Goal: Task Accomplishment & Management: Complete application form

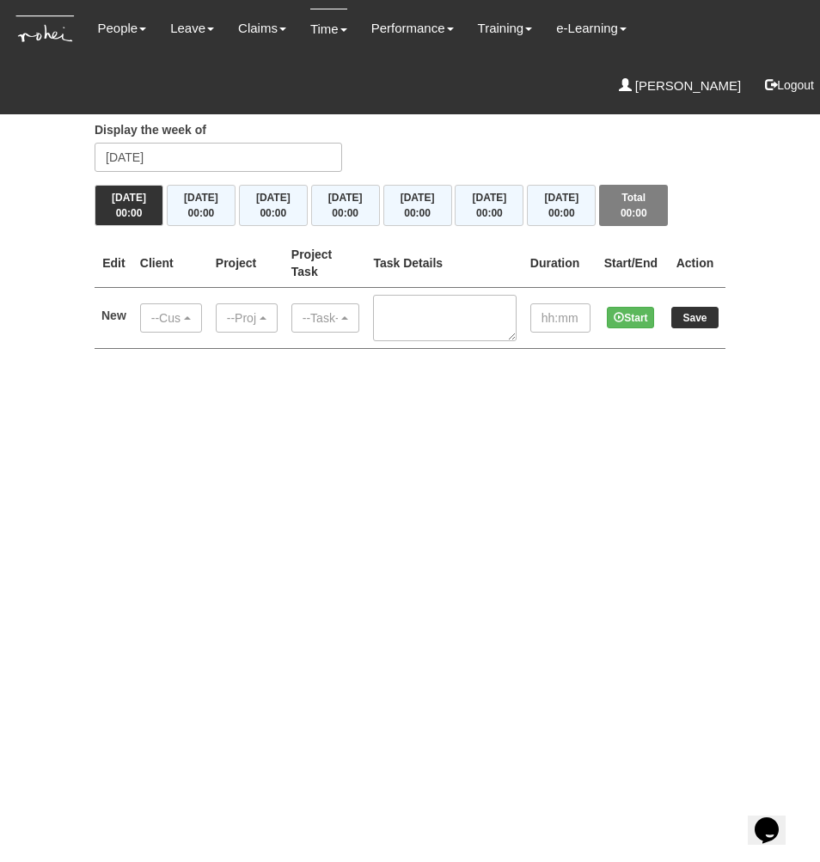
click at [444, 383] on html "Toggle navigation People Personal Information Staff Directory Leave Apply for L…" at bounding box center [410, 191] width 820 height 383
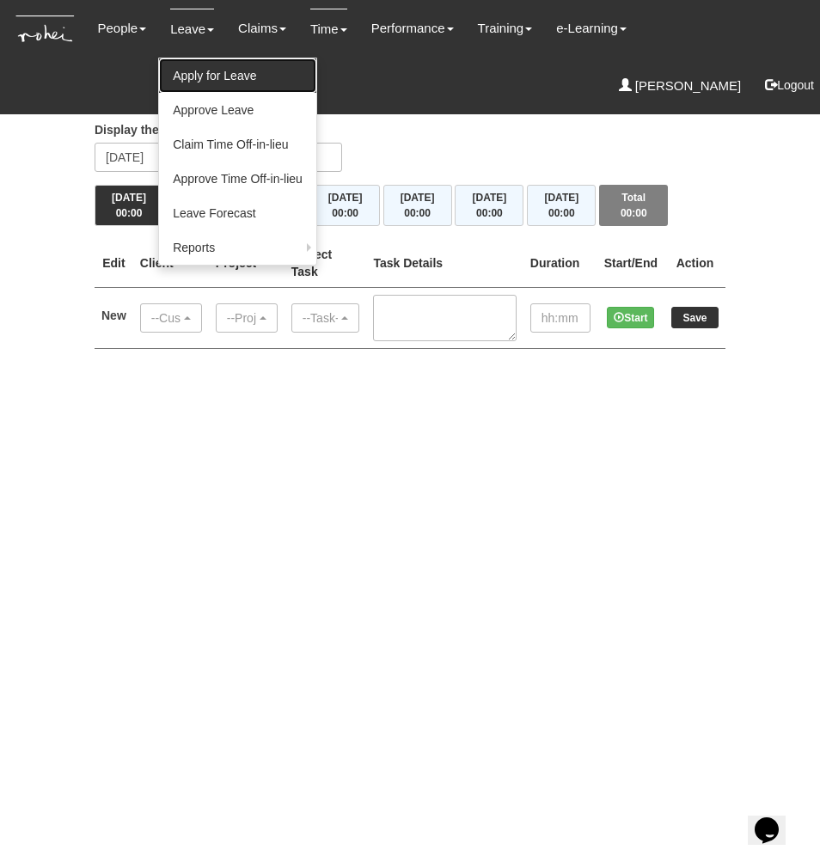
click at [215, 80] on link "Apply for Leave" at bounding box center [237, 75] width 157 height 34
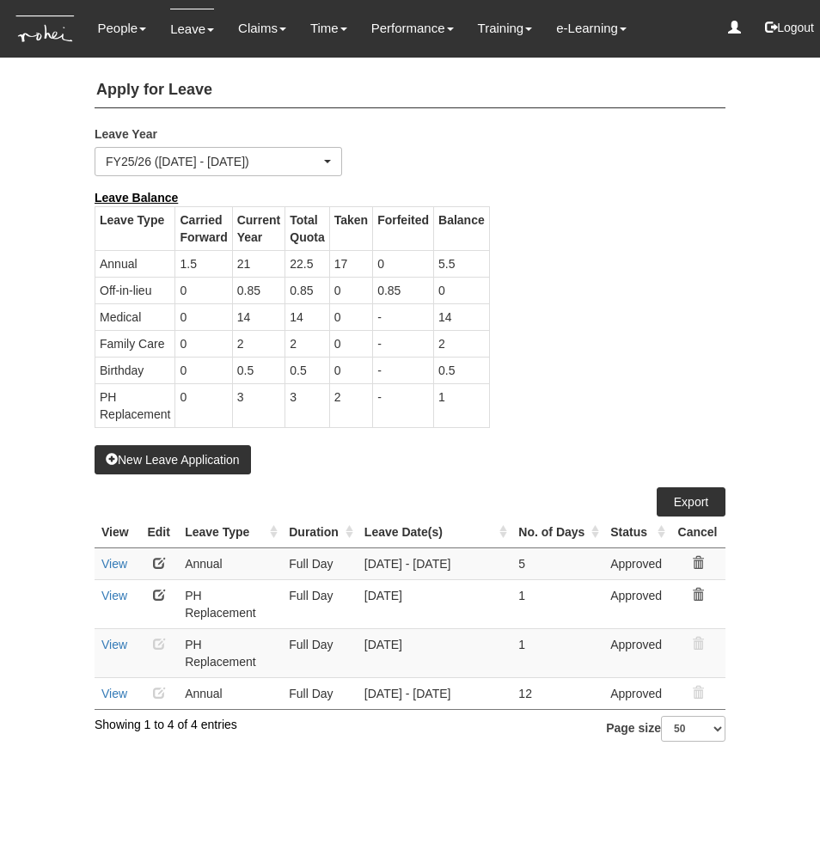
select select "50"
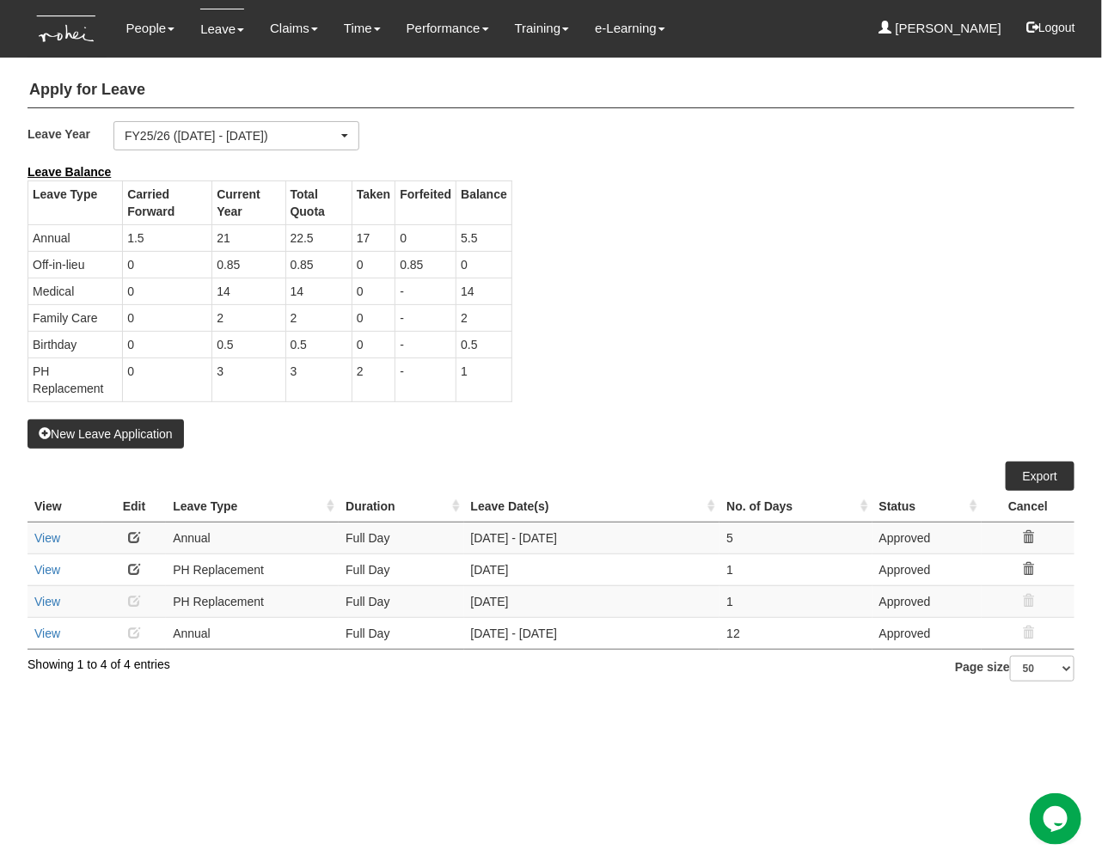
click at [760, 300] on div "Leave Balance Leave Type Carried Forward Current Year Total Quota Taken Forfeit…" at bounding box center [538, 291] width 1047 height 256
click at [159, 432] on button "New Leave Application" at bounding box center [105, 433] width 156 height 29
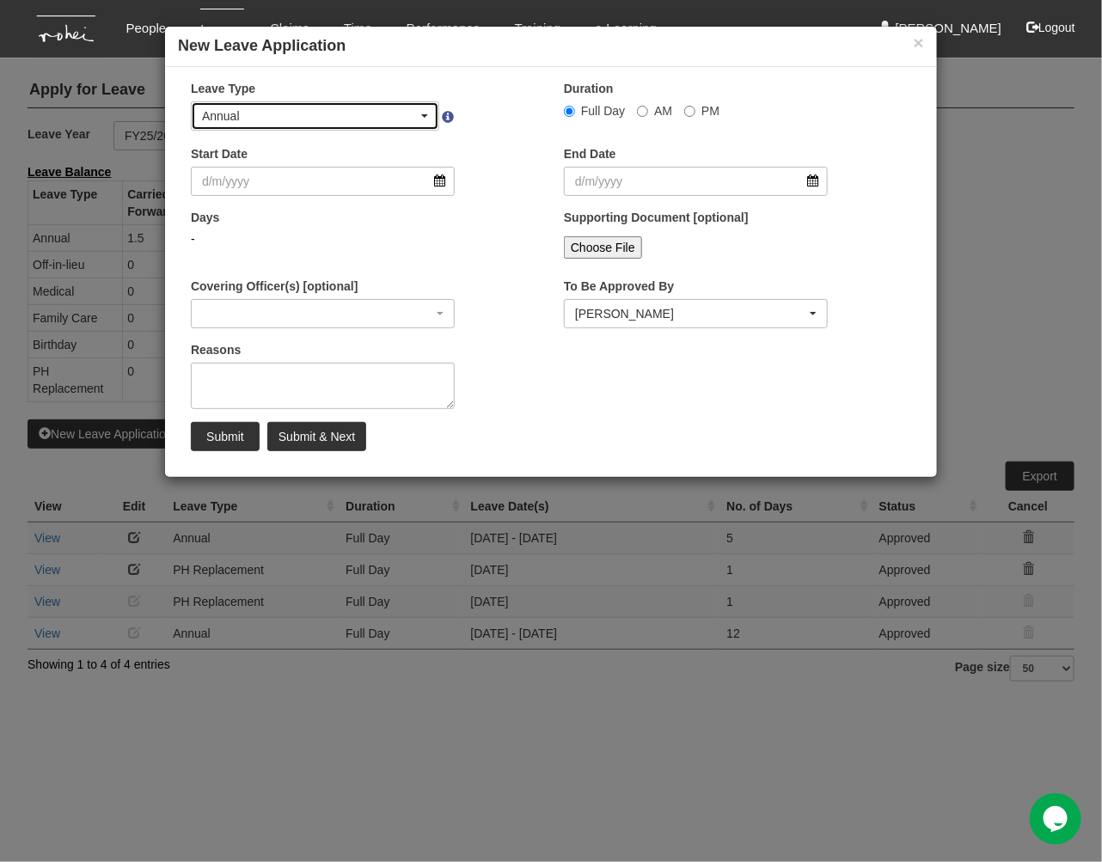
click at [289, 113] on div "Annual" at bounding box center [310, 115] width 216 height 17
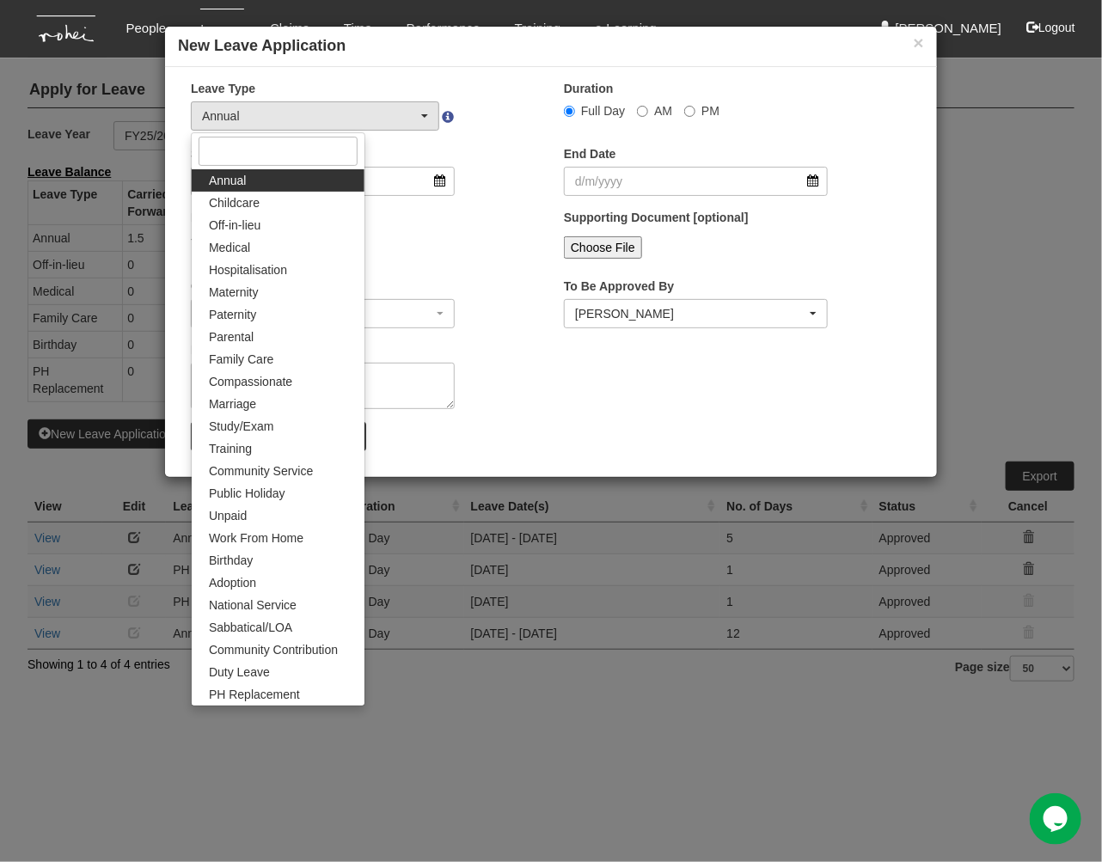
click at [504, 75] on div "× Leave Type Annual Childcare Off-in-lieu Medical Hospitalisation Maternity Pat…" at bounding box center [551, 272] width 772 height 410
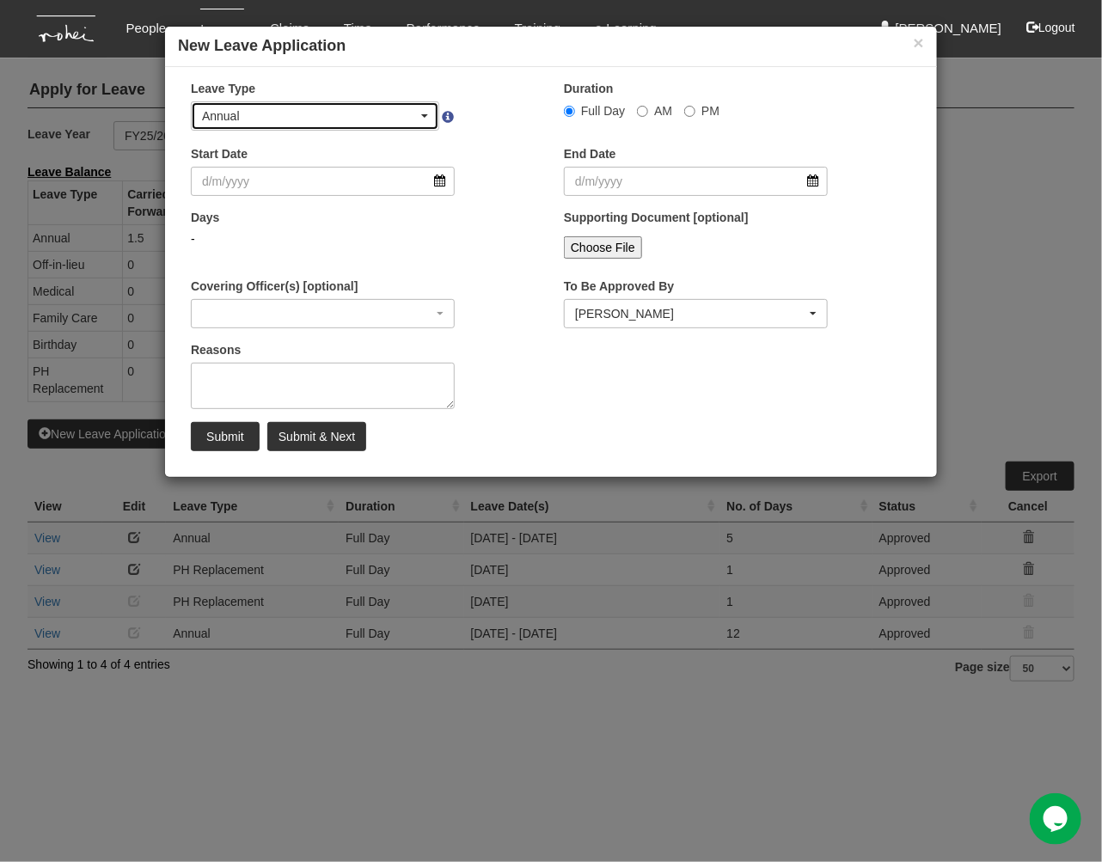
click at [394, 107] on div "Annual" at bounding box center [310, 115] width 216 height 17
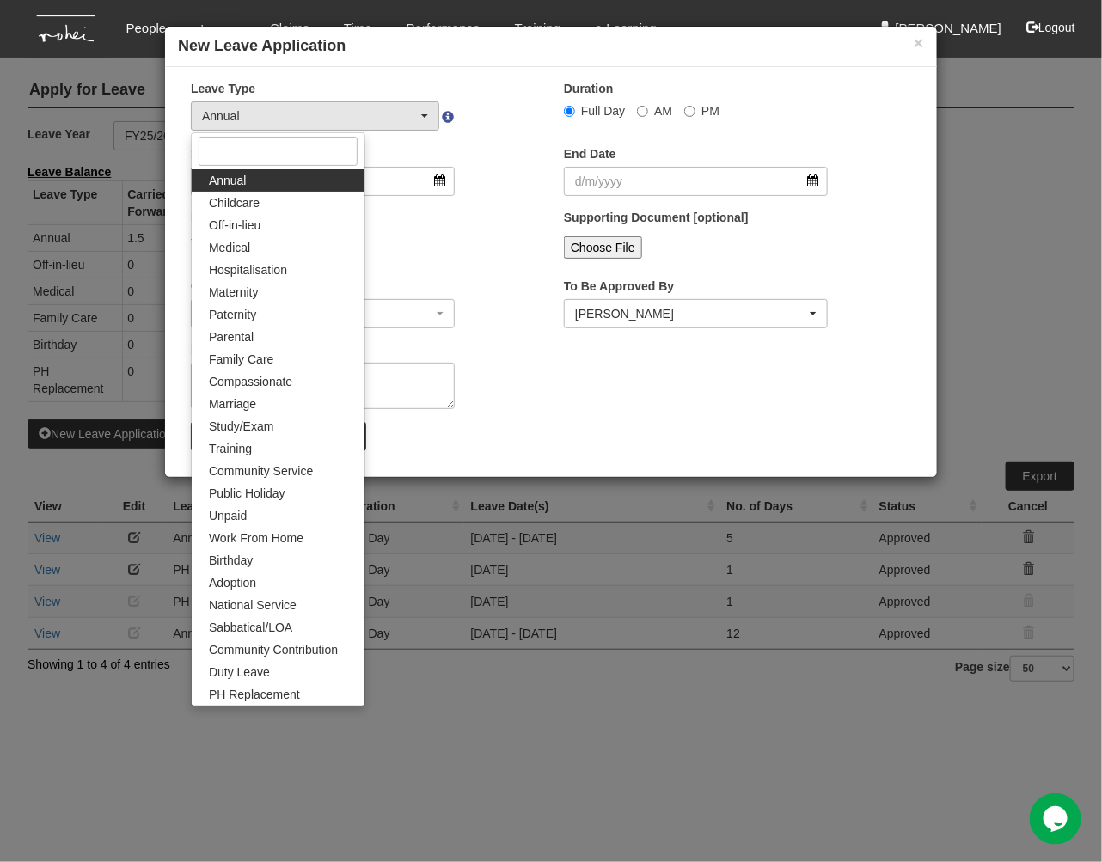
click at [516, 146] on div "Start Date" at bounding box center [364, 177] width 373 height 64
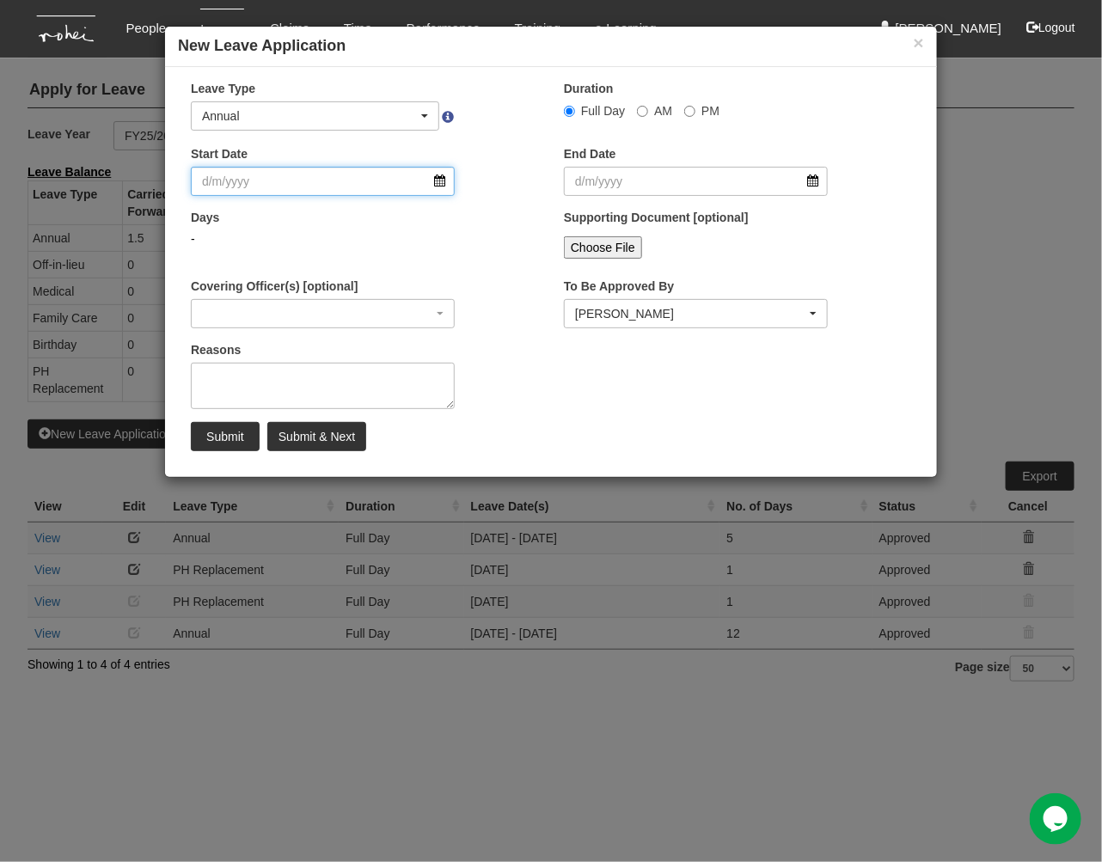
click at [345, 180] on input "Start Date" at bounding box center [323, 181] width 264 height 29
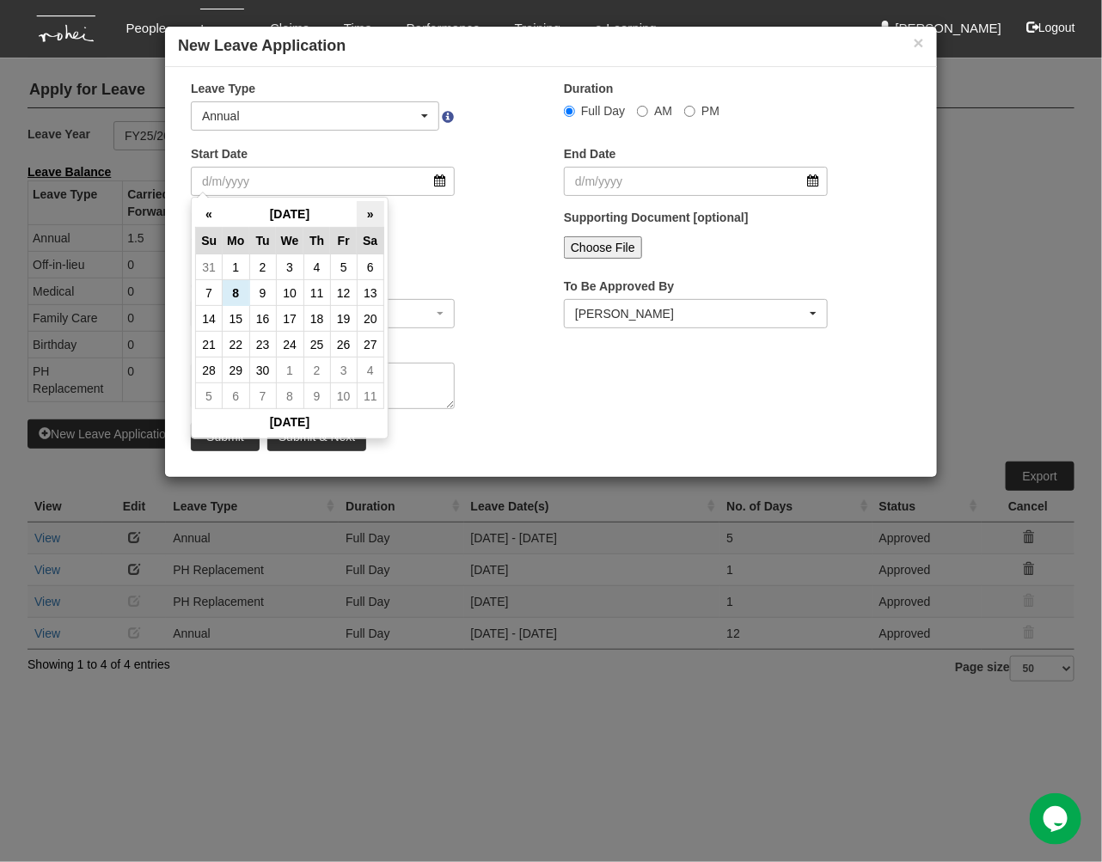
click at [367, 204] on th "»" at bounding box center [370, 214] width 27 height 27
click at [321, 314] on td "16" at bounding box center [316, 319] width 27 height 26
type input "16/10/2025"
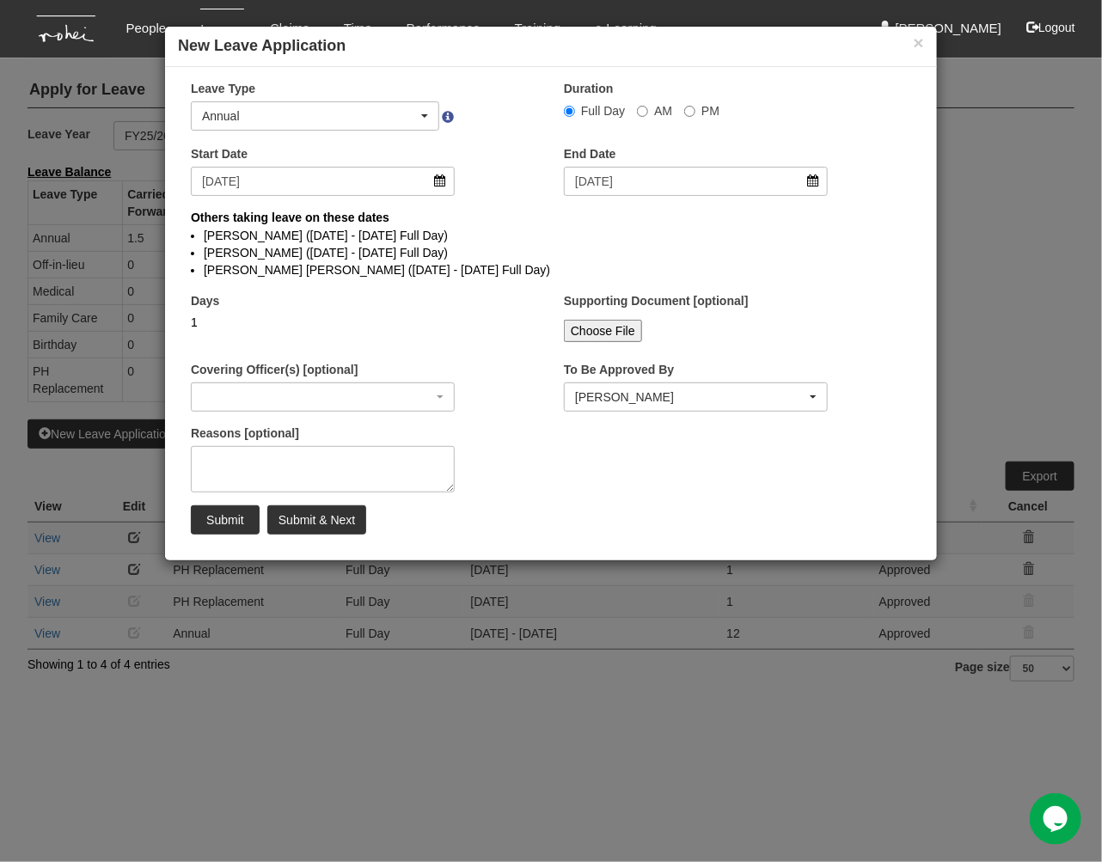
select select
click at [419, 318] on div "1" at bounding box center [323, 322] width 264 height 17
click at [674, 394] on div "Shuhui Lee" at bounding box center [690, 396] width 231 height 17
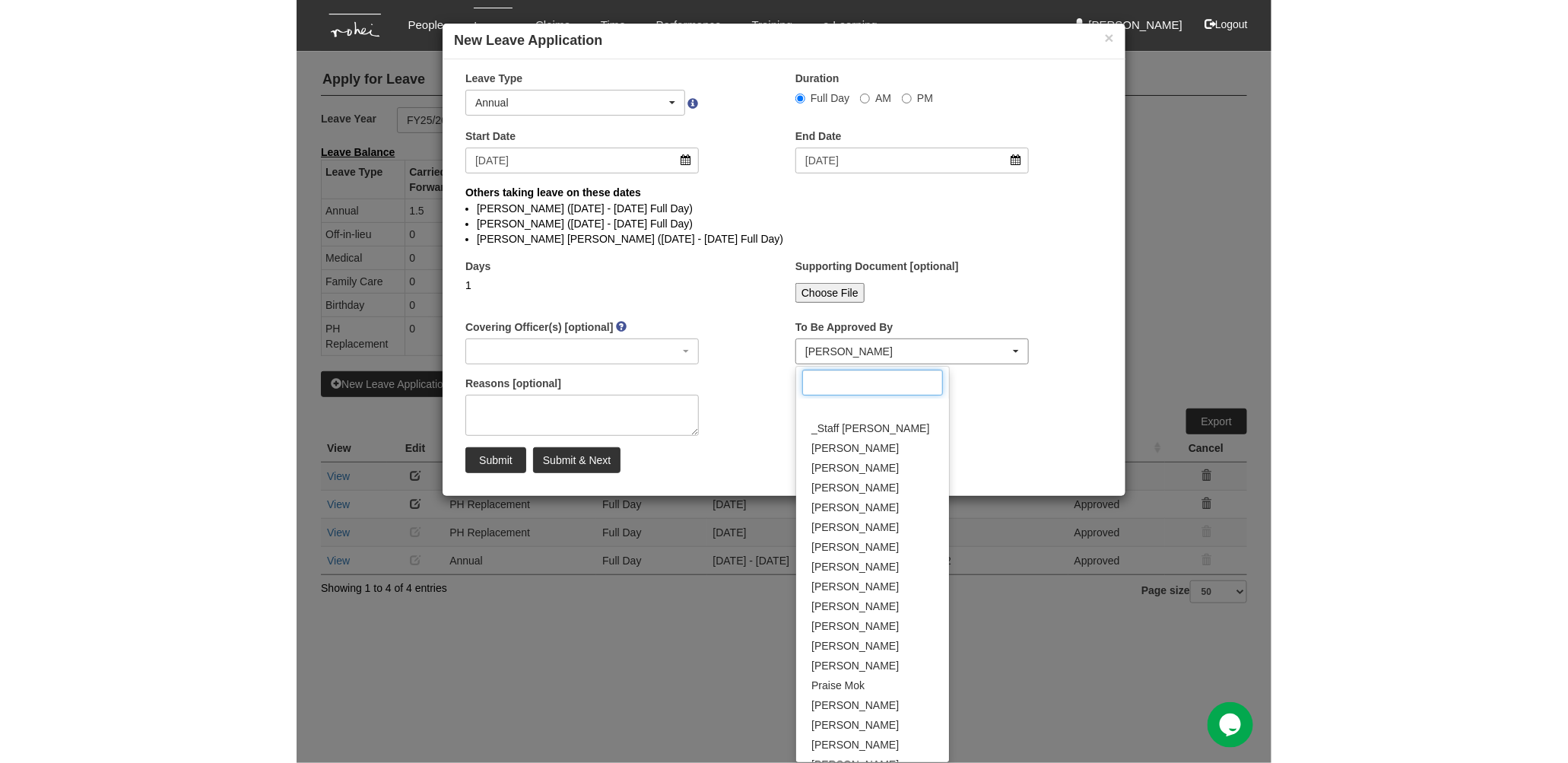
scroll to position [50, 0]
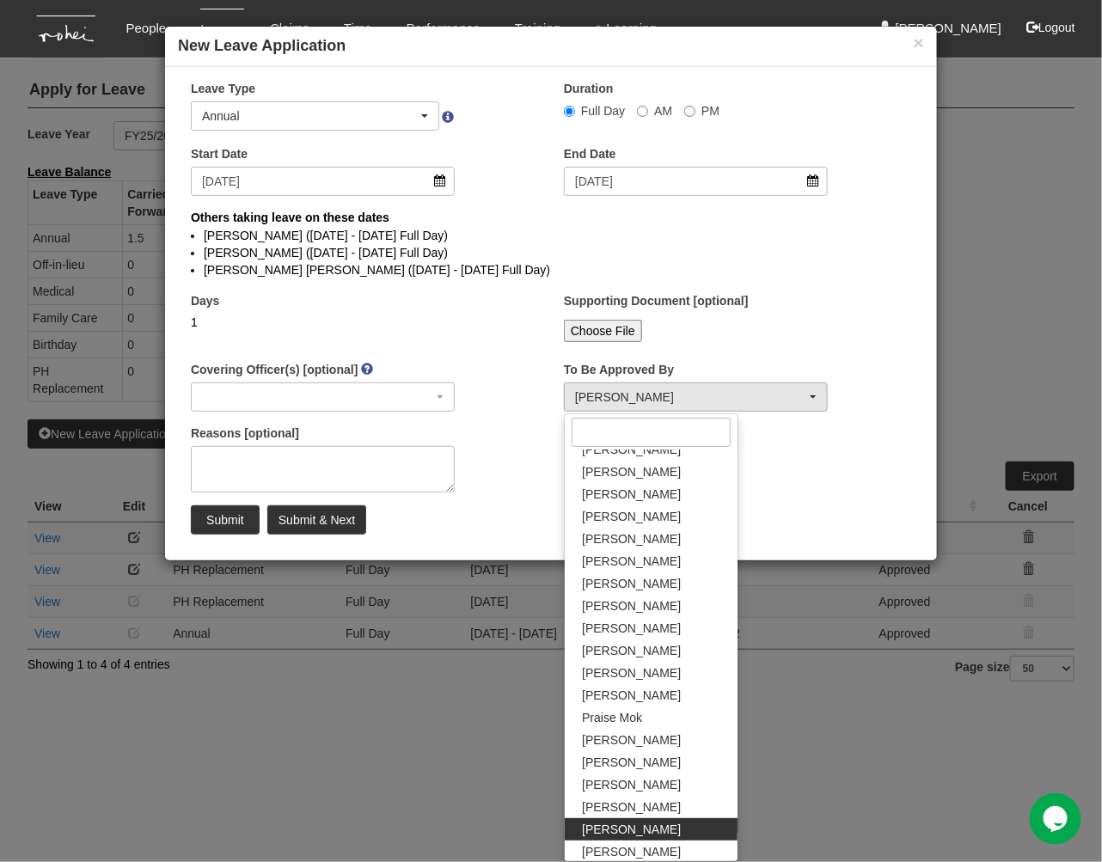
click at [518, 247] on li "Miguel Velasquez (15/10/2025 - 17/10/2025 Full Day)" at bounding box center [551, 252] width 694 height 17
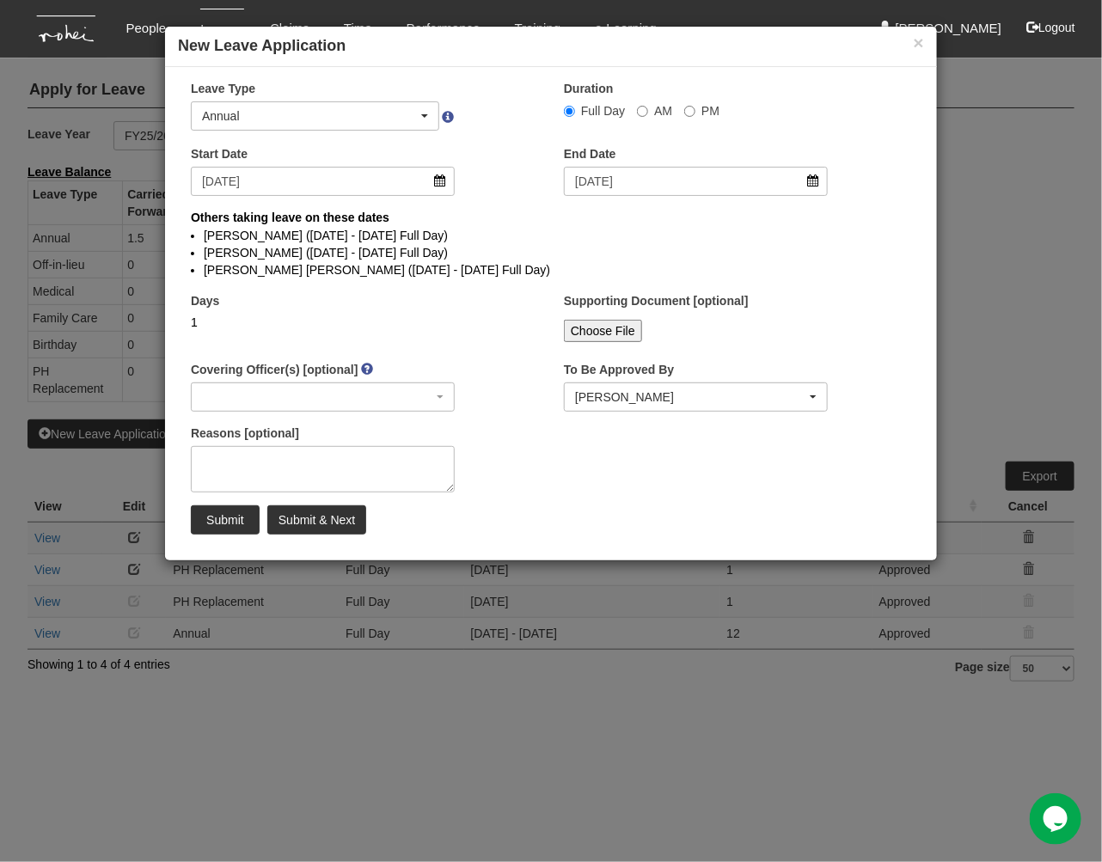
click at [504, 256] on li "Miguel Velasquez (15/10/2025 - 17/10/2025 Full Day)" at bounding box center [551, 252] width 694 height 17
click at [481, 458] on div "Reasons [optional]" at bounding box center [364, 464] width 373 height 81
click at [227, 523] on input "Submit" at bounding box center [225, 519] width 69 height 29
select select
select select "50"
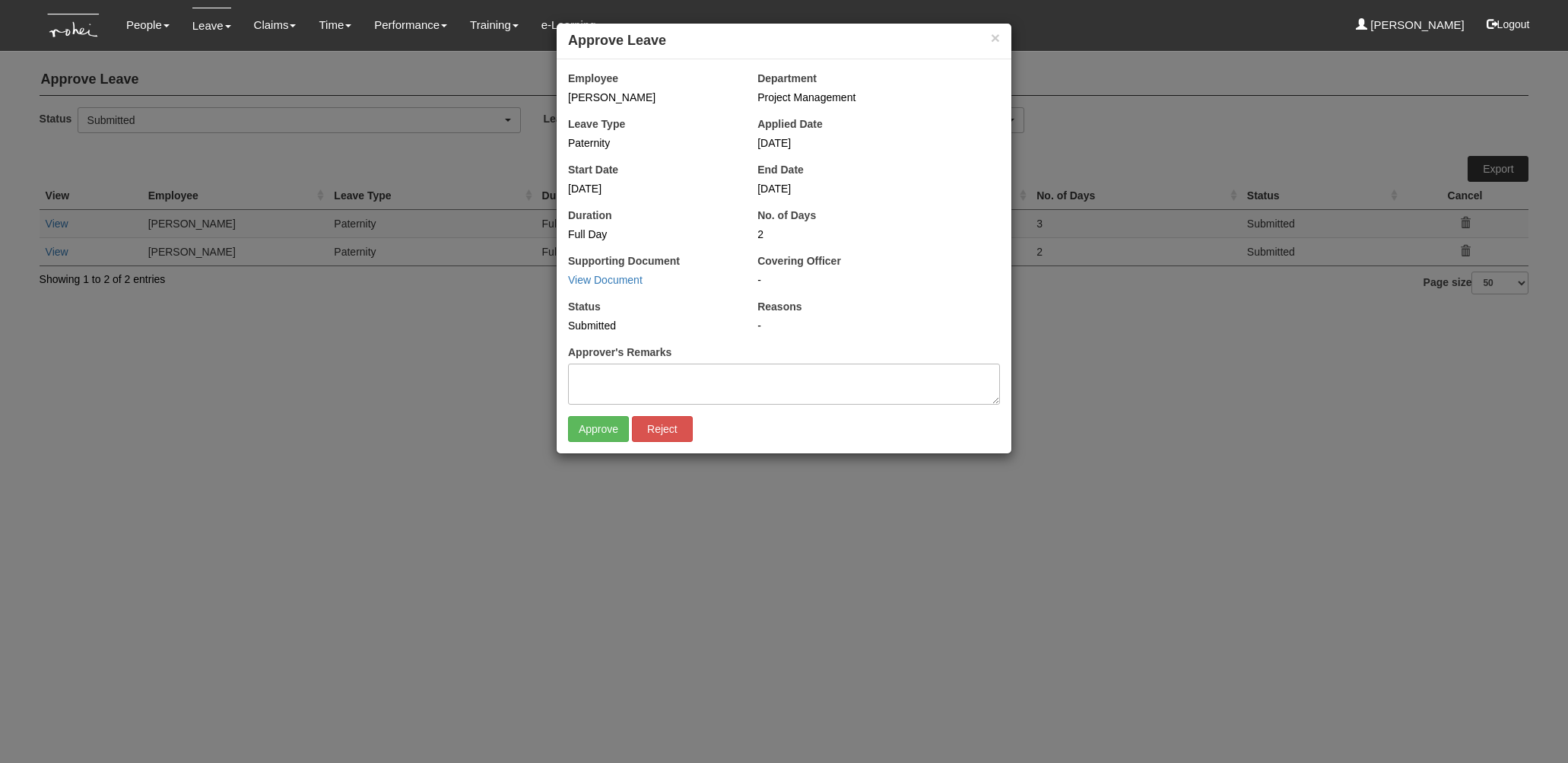
select select "50"
click at [599, 427] on input "Approve" at bounding box center [598, 428] width 61 height 26
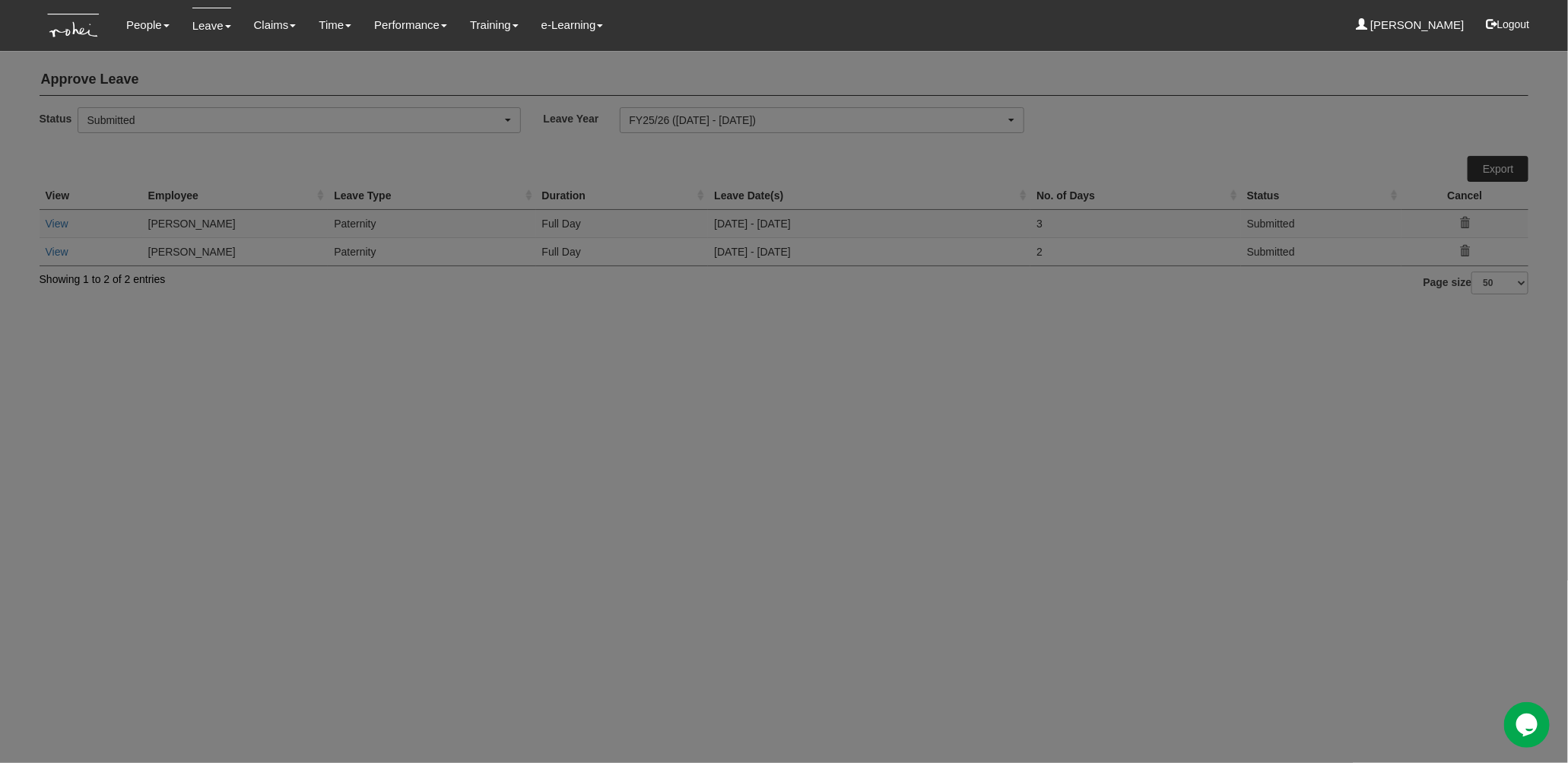
select select "50"
